Goal: Navigation & Orientation: Find specific page/section

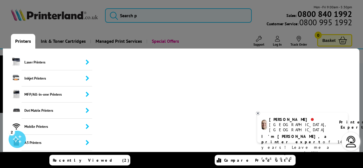
click at [20, 38] on link "Printers" at bounding box center [23, 41] width 24 height 15
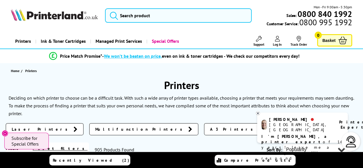
click at [26, 128] on span "Laser Printers" at bounding box center [41, 129] width 59 height 6
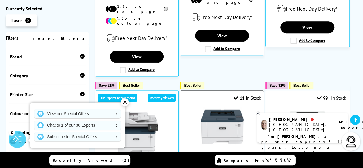
scroll to position [315, 0]
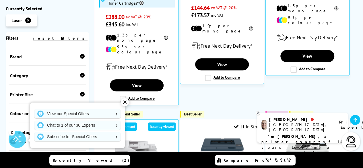
click at [126, 103] on div "✕" at bounding box center [125, 102] width 8 height 8
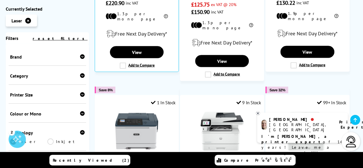
scroll to position [545, 0]
